Goal: Check status: Check status

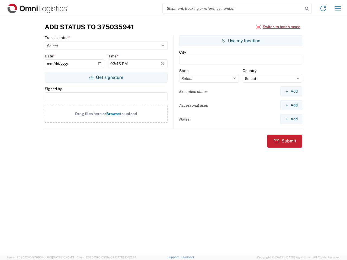
click at [233, 8] on input "search" at bounding box center [232, 8] width 140 height 10
click at [306, 9] on icon at bounding box center [307, 9] width 8 height 8
click at [323, 8] on icon at bounding box center [322, 8] width 9 height 9
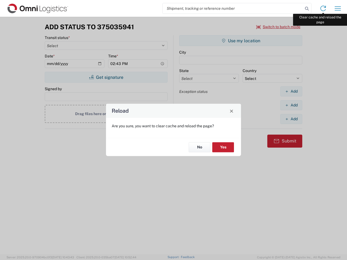
click at [337, 8] on div "Reload Are you sure, you want to clear cache and reload the page? No Yes" at bounding box center [173, 130] width 347 height 260
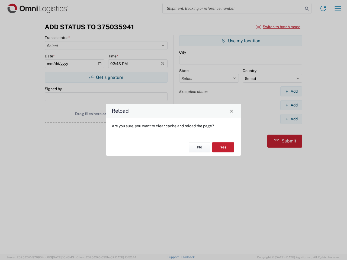
click at [278, 27] on div "Reload Are you sure, you want to clear cache and reload the page? No Yes" at bounding box center [173, 130] width 347 height 260
click at [106, 77] on div "Reload Are you sure, you want to clear cache and reload the page? No Yes" at bounding box center [173, 130] width 347 height 260
click at [240, 41] on div "Reload Are you sure, you want to clear cache and reload the page? No Yes" at bounding box center [173, 130] width 347 height 260
click at [291, 91] on div "Reload Are you sure, you want to clear cache and reload the page? No Yes" at bounding box center [173, 130] width 347 height 260
click at [291, 105] on div "Reload Are you sure, you want to clear cache and reload the page? No Yes" at bounding box center [173, 130] width 347 height 260
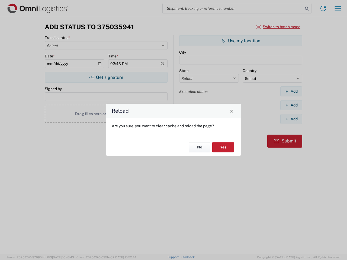
click at [291, 119] on div "Reload Are you sure, you want to clear cache and reload the page? No Yes" at bounding box center [173, 130] width 347 height 260
